Goal: Check status

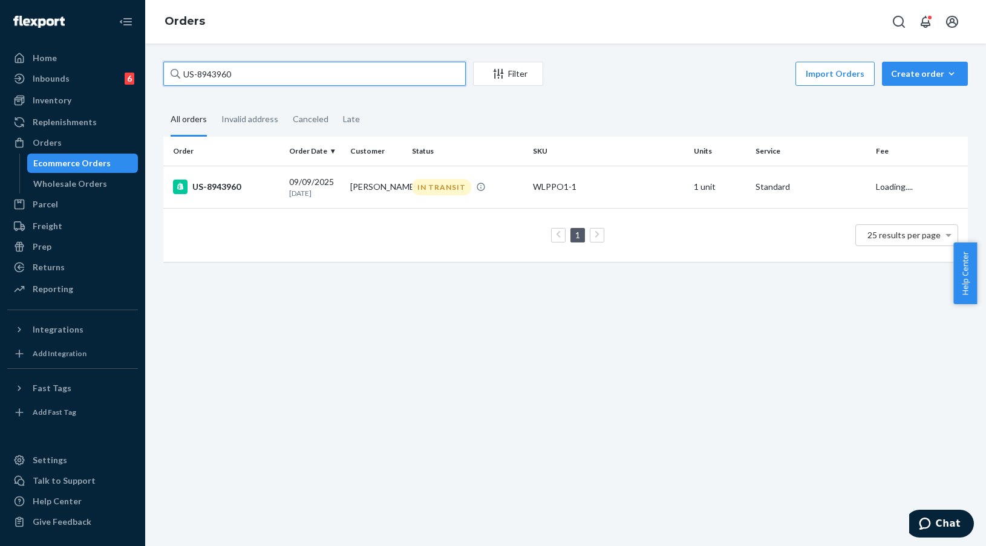
drag, startPoint x: 256, startPoint y: 78, endPoint x: 123, endPoint y: 40, distance: 137.9
click at [129, 42] on div "Home Inbounds 6 Shipping Plans Problems 6 Inventory Products Replenishments Ord…" at bounding box center [493, 273] width 986 height 546
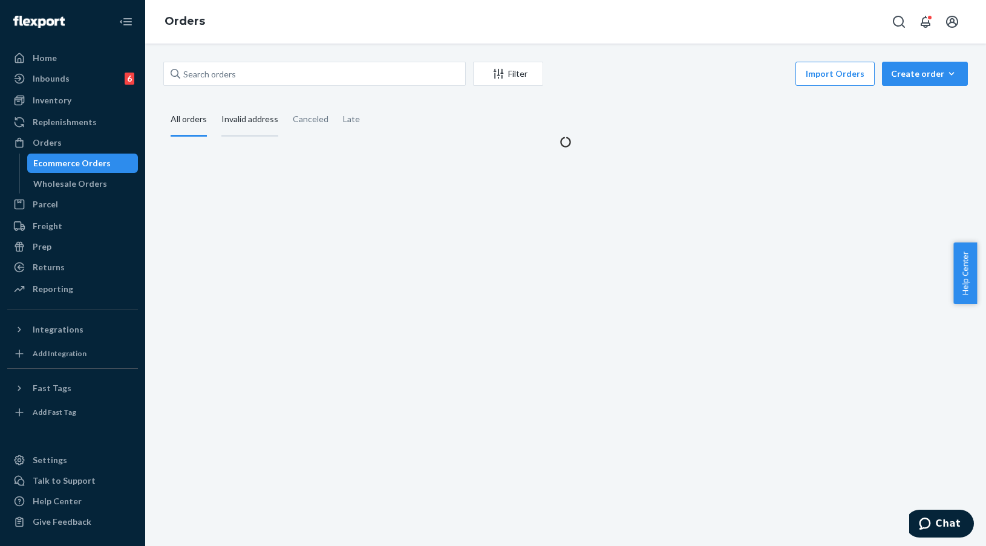
click at [254, 114] on div "Invalid address" at bounding box center [249, 119] width 57 height 33
click at [214, 103] on input "Invalid address" at bounding box center [214, 103] width 0 height 0
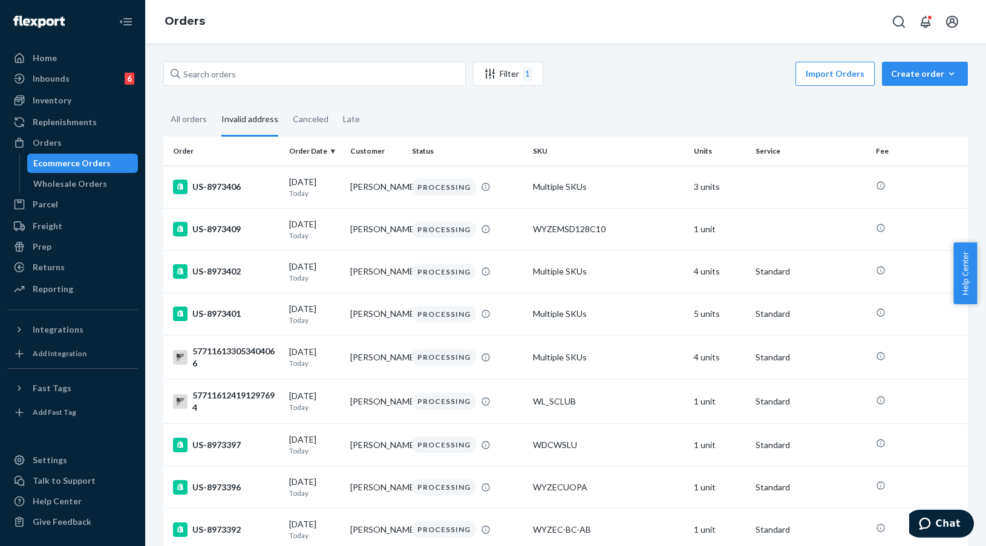
click at [258, 125] on div "Invalid address" at bounding box center [249, 119] width 57 height 33
click at [214, 103] on input "Invalid address" at bounding box center [214, 103] width 0 height 0
click at [203, 125] on div "All orders" at bounding box center [189, 119] width 36 height 33
click at [163, 103] on input "All orders" at bounding box center [163, 103] width 0 height 0
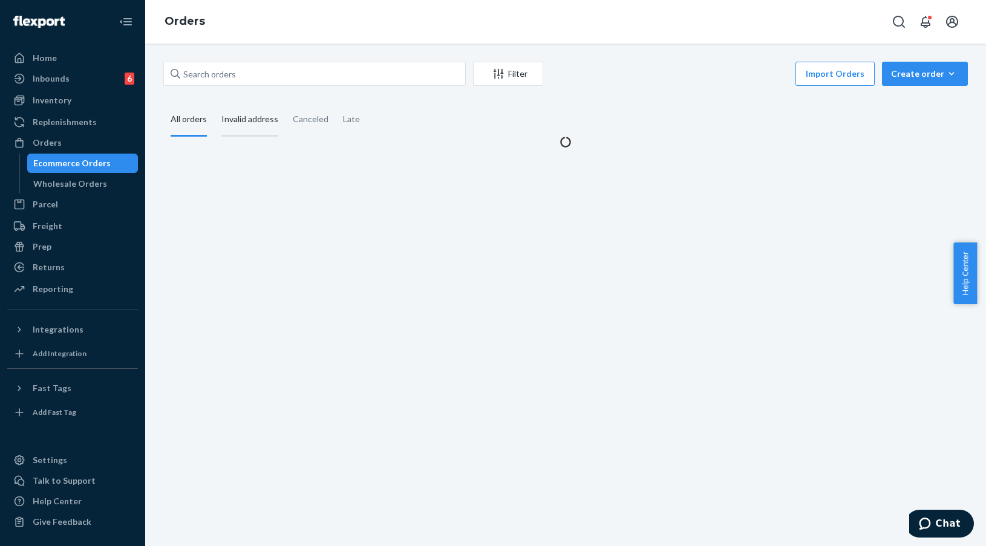
click at [248, 129] on div "Invalid address" at bounding box center [249, 119] width 57 height 33
click at [214, 103] on input "Invalid address" at bounding box center [214, 103] width 0 height 0
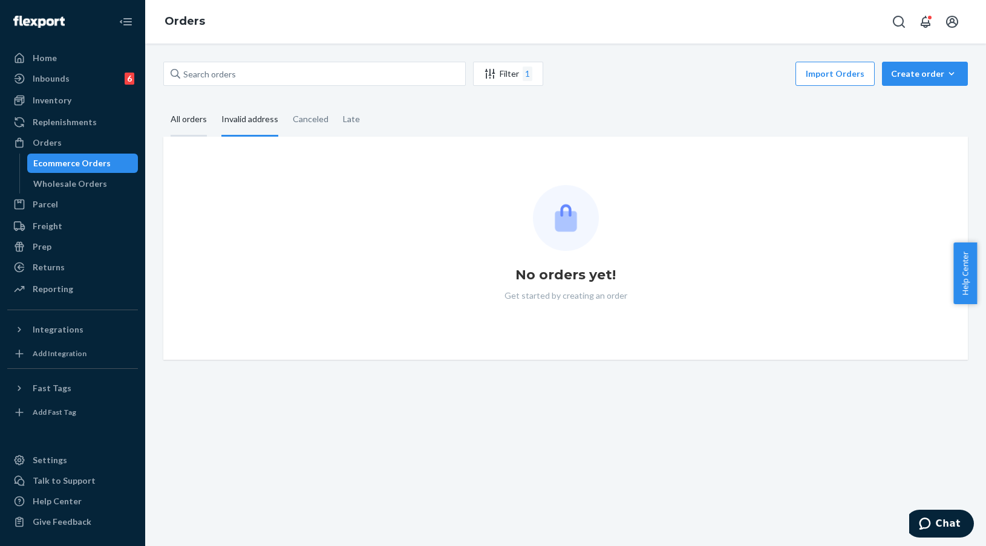
click at [195, 125] on div "All orders" at bounding box center [189, 119] width 36 height 33
click at [163, 103] on input "All orders" at bounding box center [163, 103] width 0 height 0
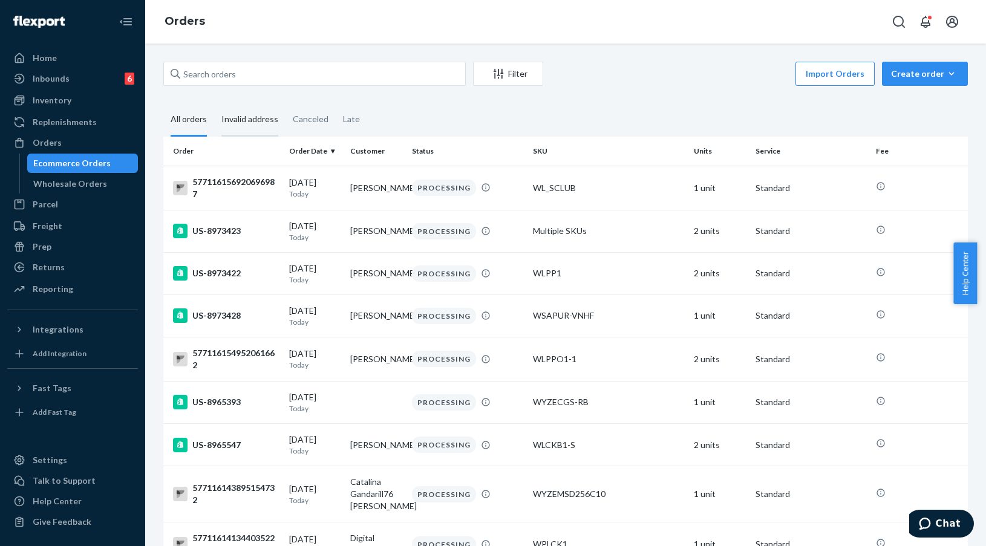
click at [246, 131] on div "Invalid address" at bounding box center [249, 119] width 57 height 33
click at [214, 103] on input "Invalid address" at bounding box center [214, 103] width 0 height 0
